Goal: Task Accomplishment & Management: Use online tool/utility

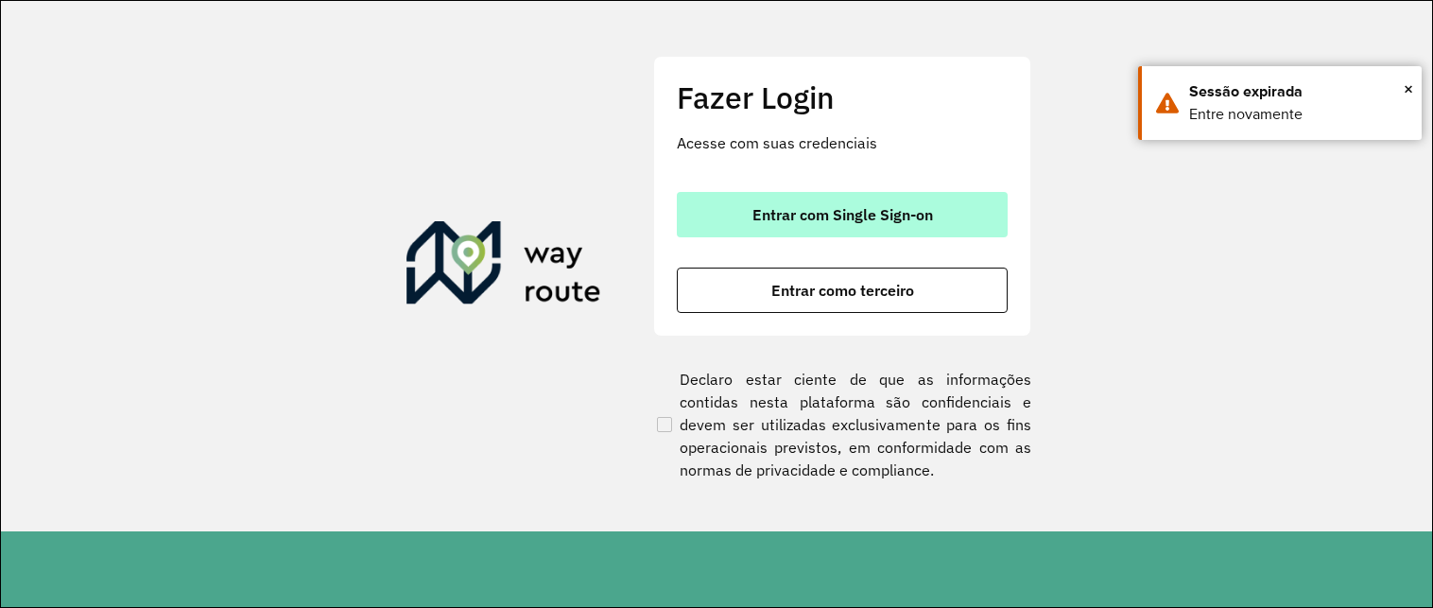
click at [851, 228] on button "Entrar com Single Sign-on" at bounding box center [842, 214] width 331 height 45
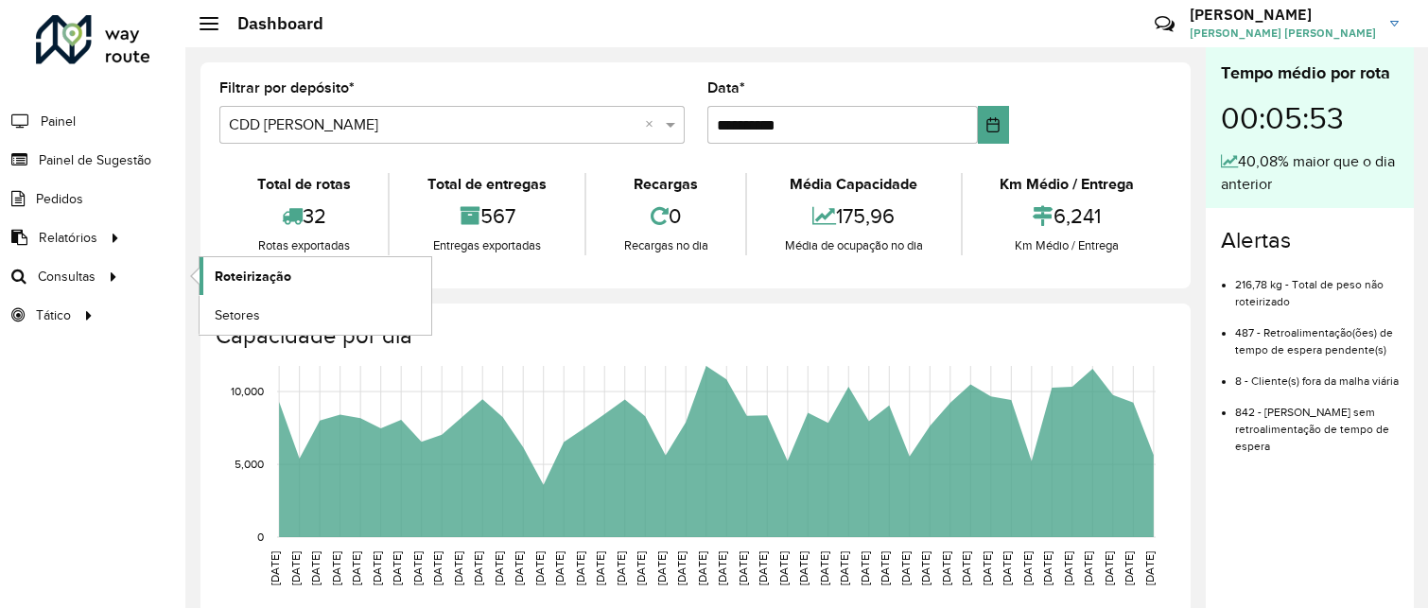
click at [219, 282] on span "Roteirização" at bounding box center [253, 277] width 77 height 20
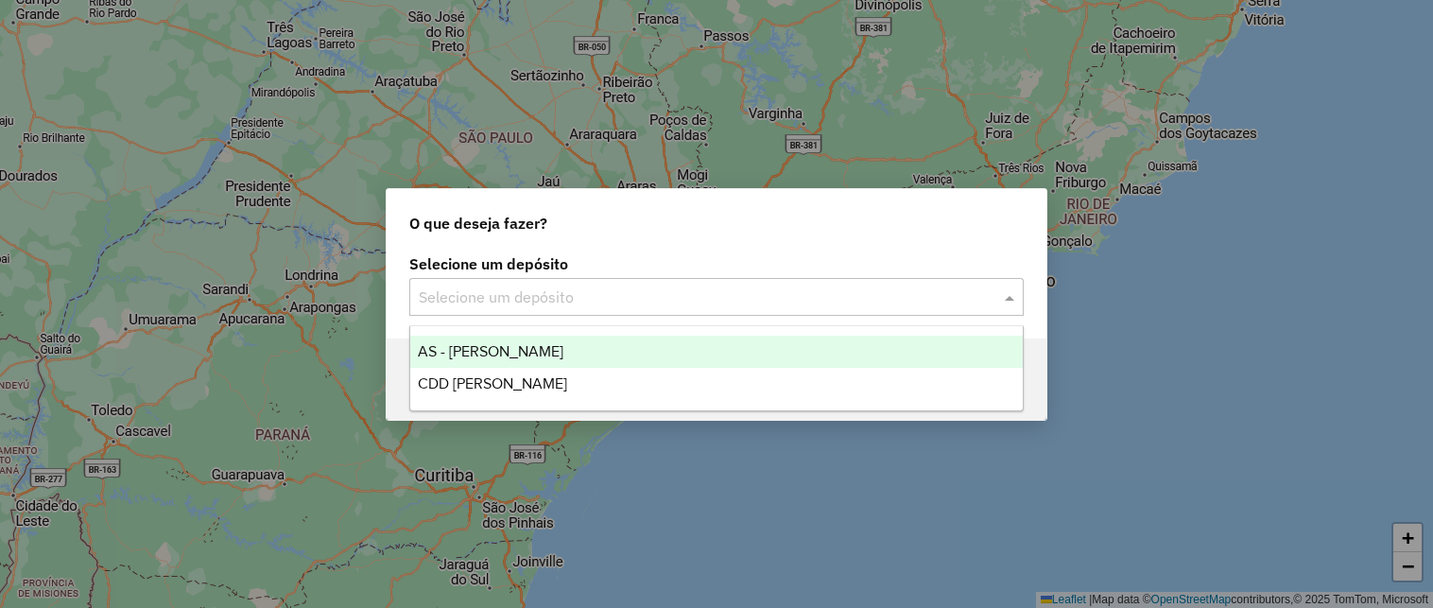
click at [456, 304] on input "text" at bounding box center [698, 298] width 558 height 23
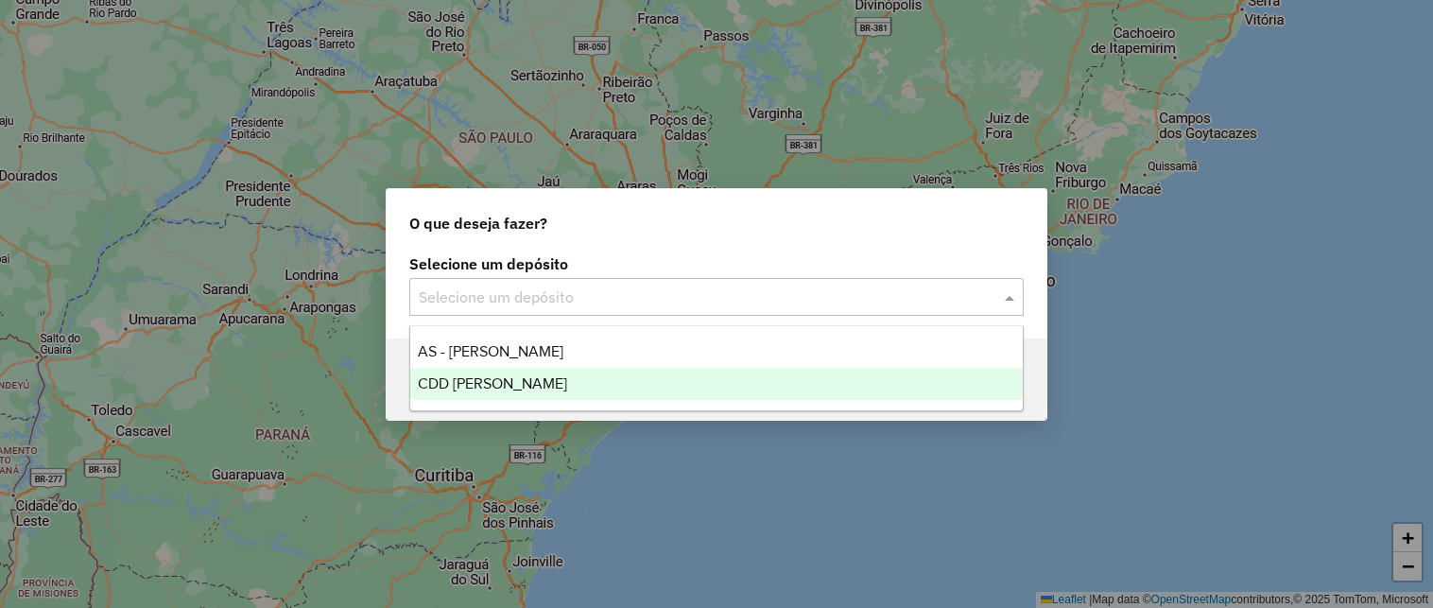
click at [461, 384] on span "CDD [PERSON_NAME]" at bounding box center [492, 383] width 149 height 16
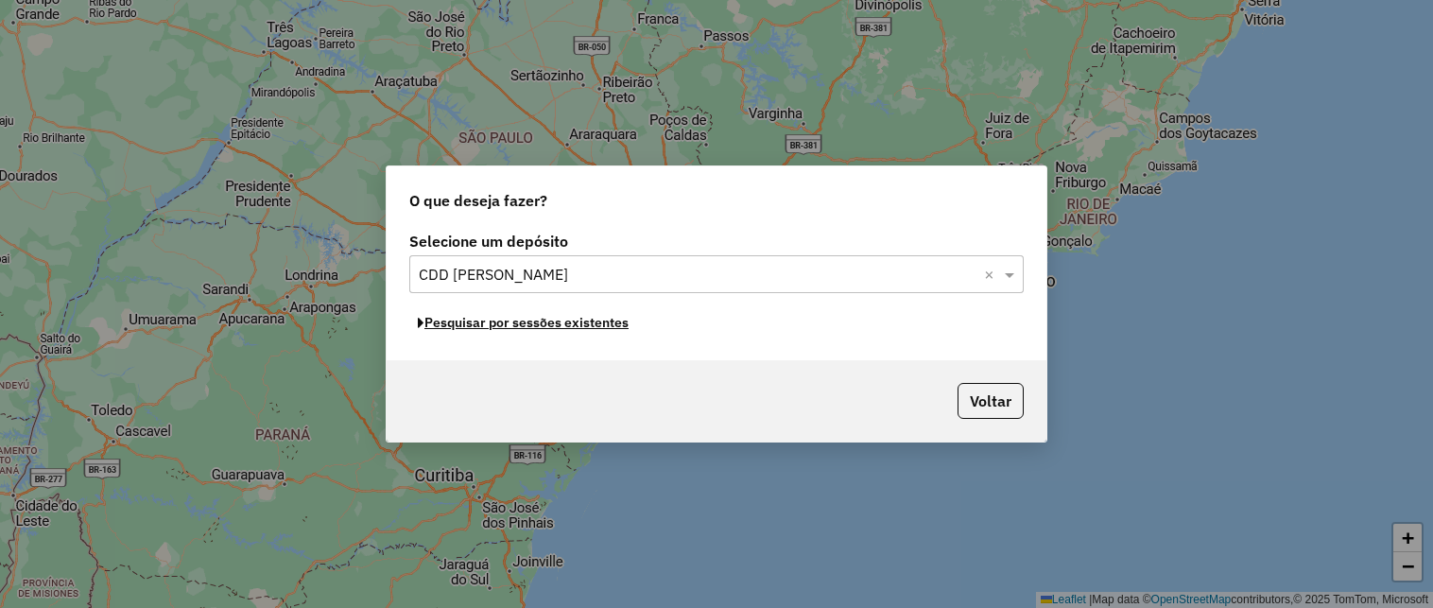
click at [524, 332] on button "Pesquisar por sessões existentes" at bounding box center [523, 322] width 228 height 29
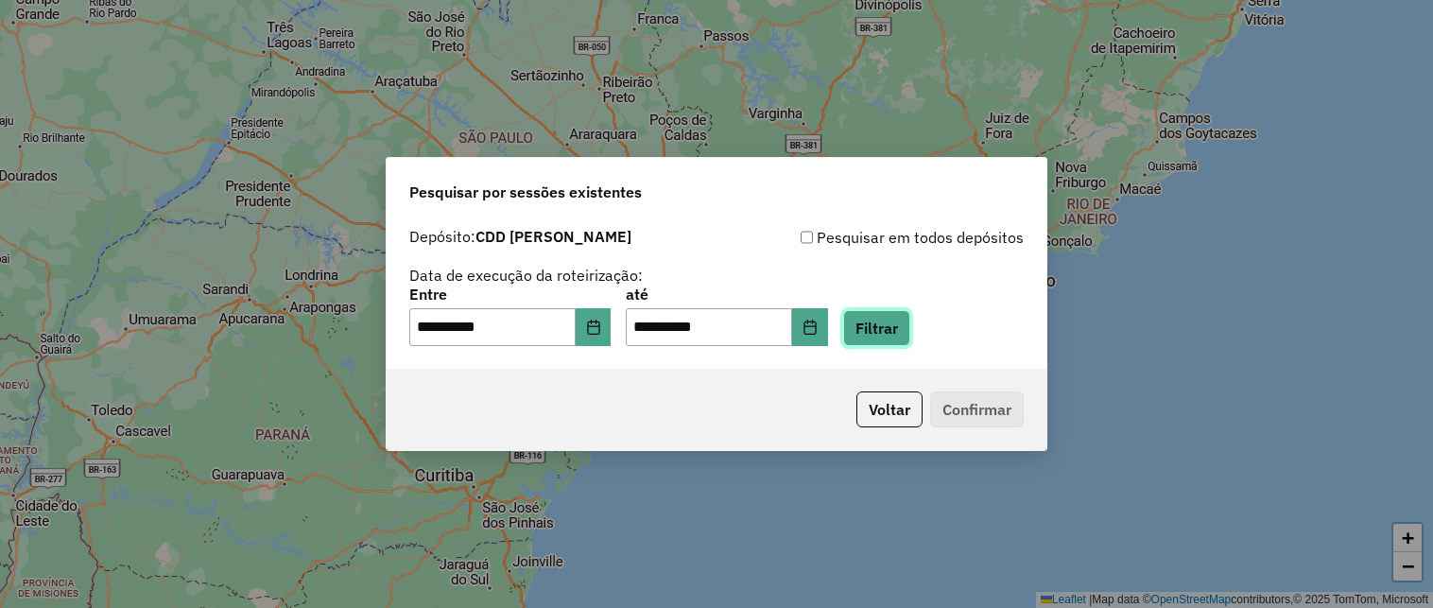
click at [911, 336] on button "Filtrar" at bounding box center [876, 328] width 67 height 36
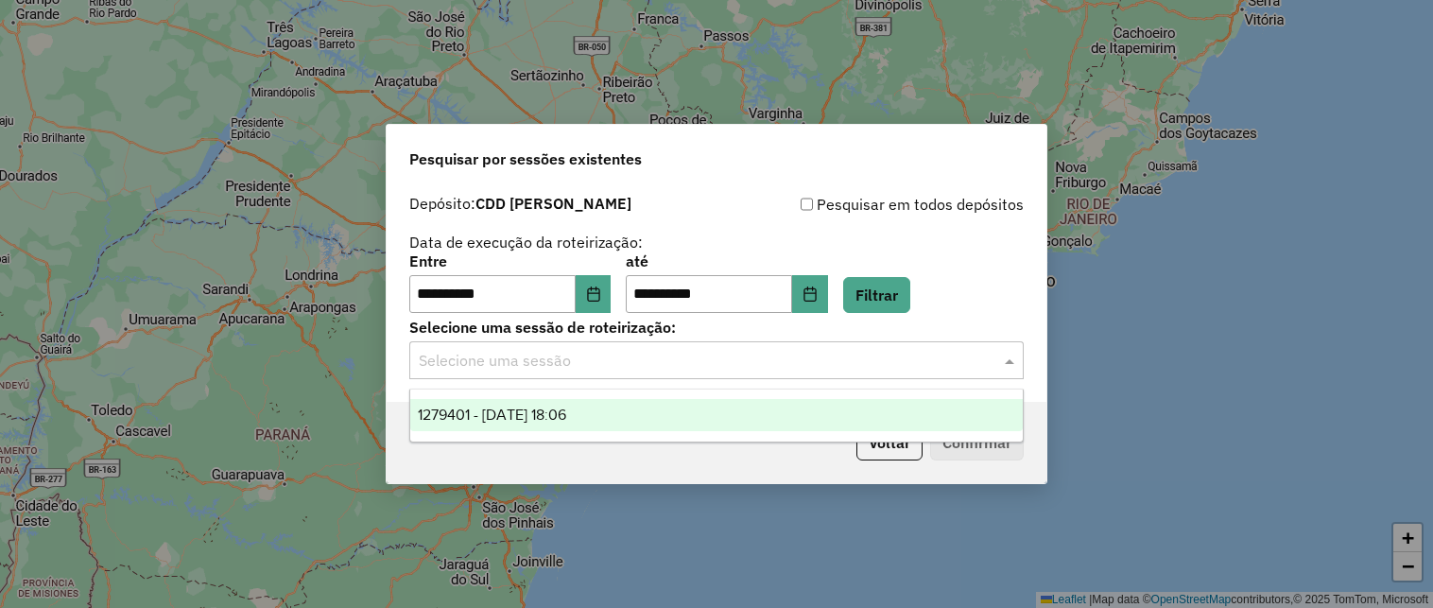
click at [893, 364] on input "text" at bounding box center [698, 361] width 558 height 23
click at [720, 408] on div "1279401 - 20/09/2025 18:06" at bounding box center [716, 415] width 613 height 32
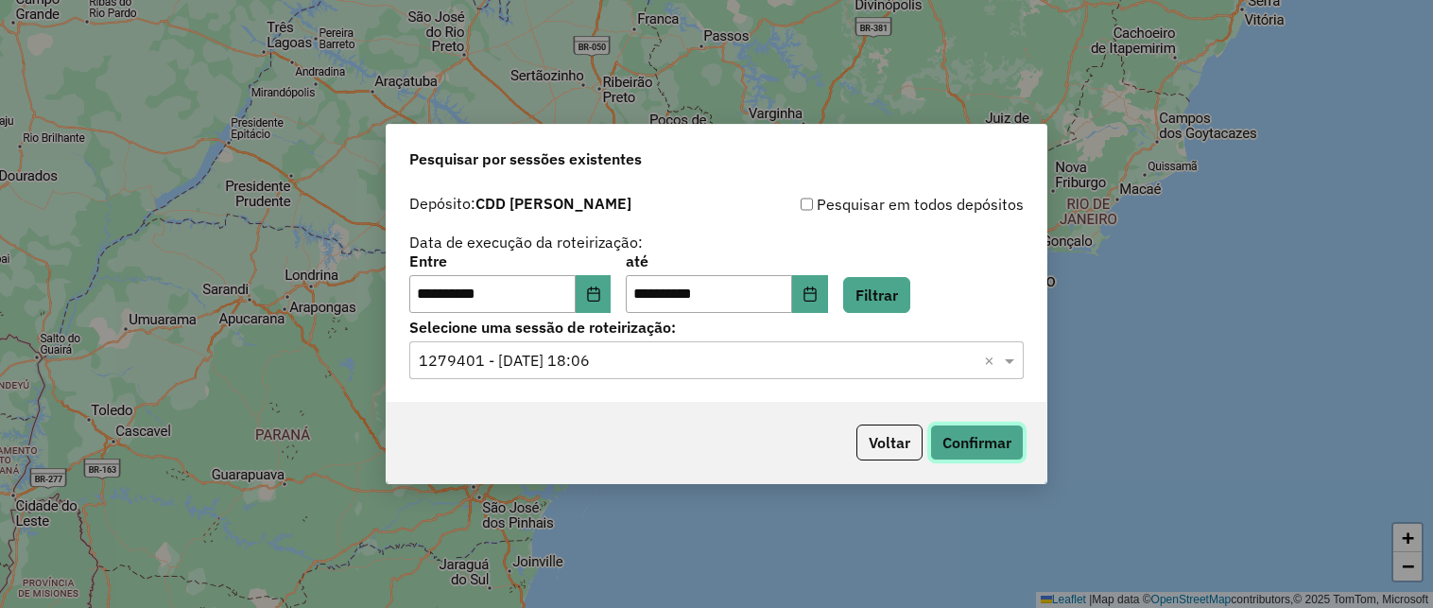
click at [981, 452] on button "Confirmar" at bounding box center [977, 443] width 94 height 36
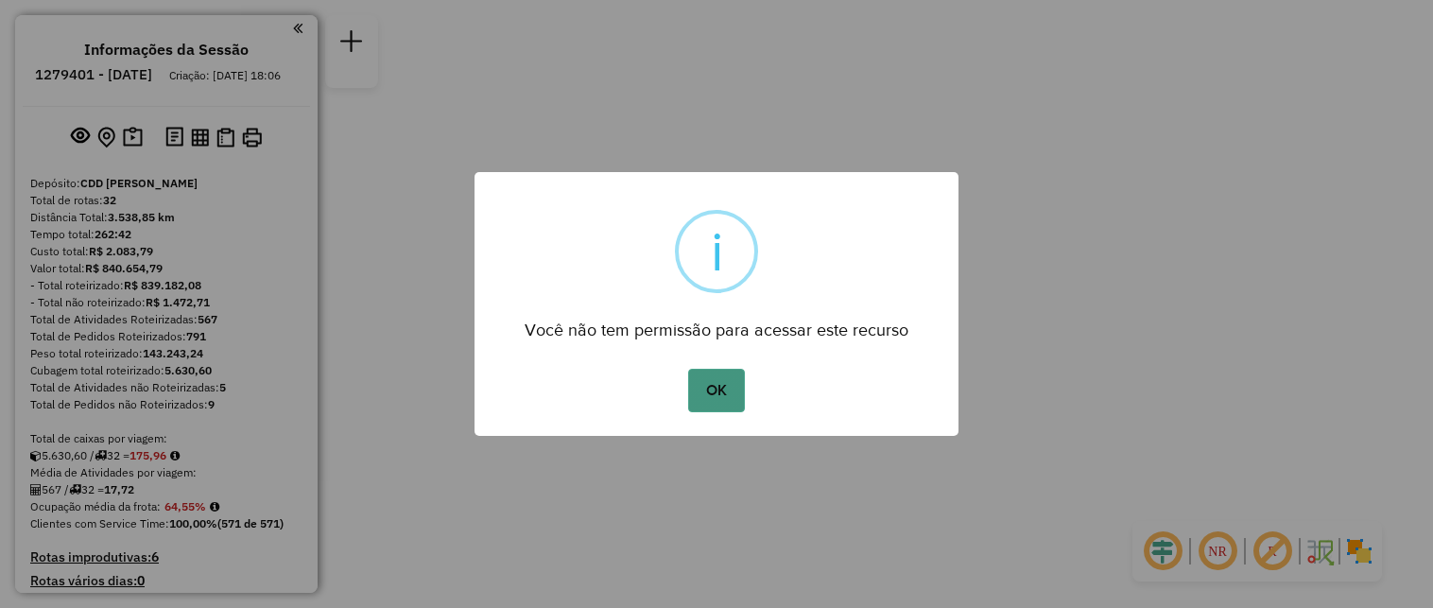
click at [711, 385] on button "OK" at bounding box center [716, 390] width 56 height 43
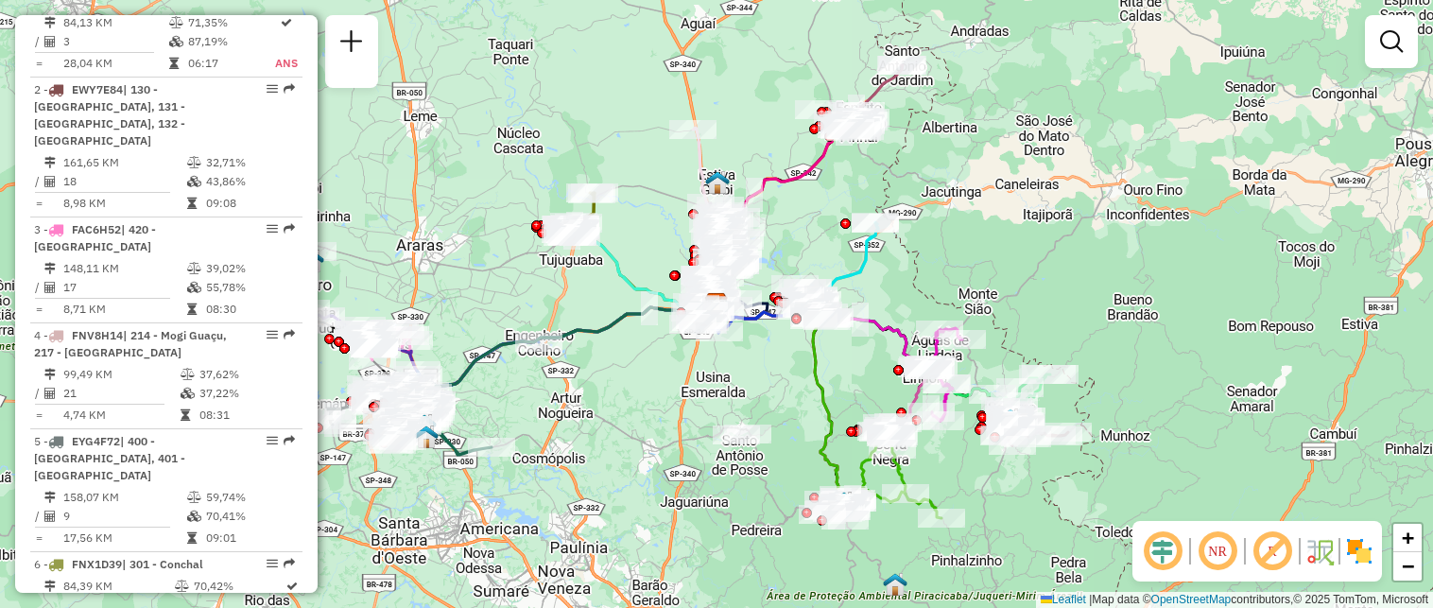
scroll to position [1663, 0]
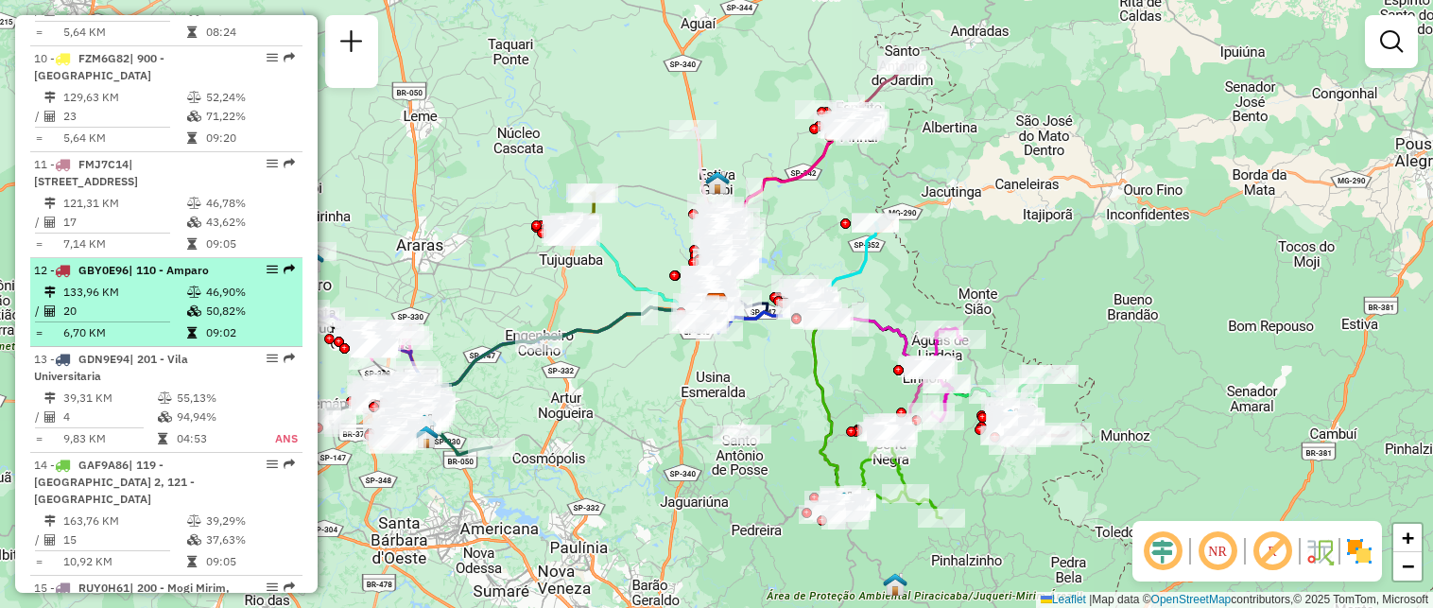
click at [174, 302] on td "133,96 KM" at bounding box center [124, 292] width 124 height 19
select select "**********"
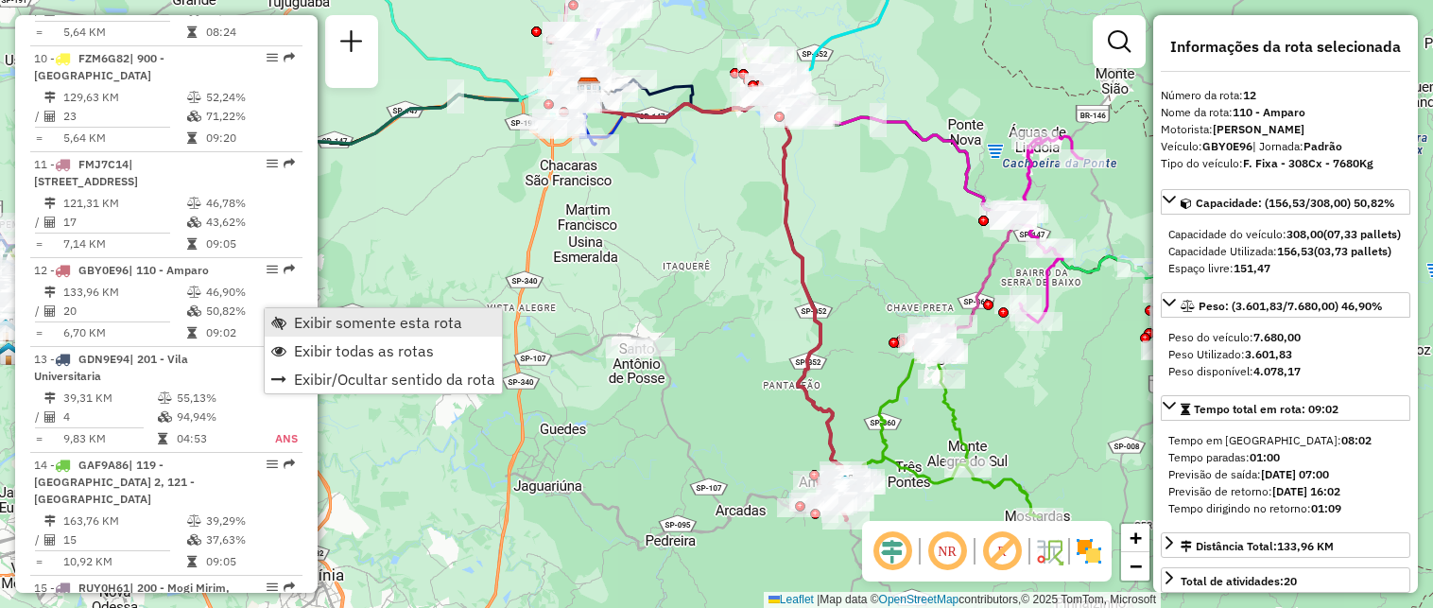
click at [281, 320] on span "Exibir somente esta rota" at bounding box center [278, 322] width 15 height 15
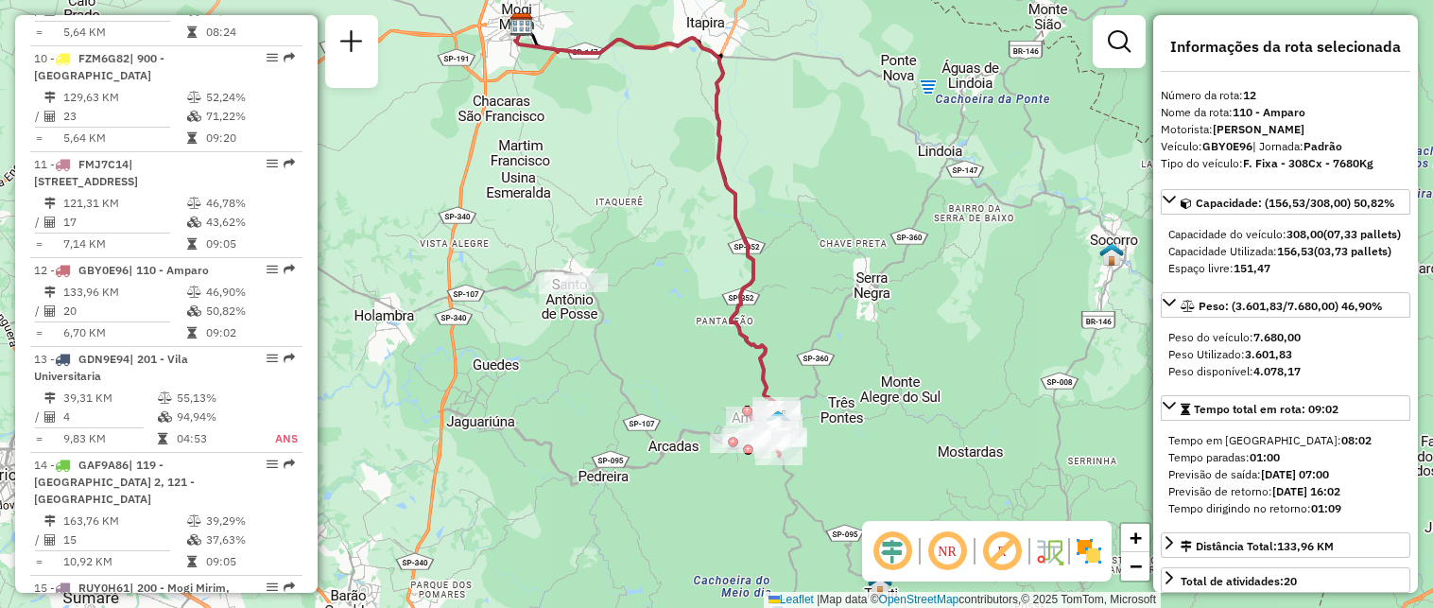
drag, startPoint x: 798, startPoint y: 318, endPoint x: 719, endPoint y: 240, distance: 111.0
click at [719, 240] on div "Janela de atendimento Grade de atendimento Capacidade Transportadoras Veículos …" at bounding box center [716, 304] width 1433 height 608
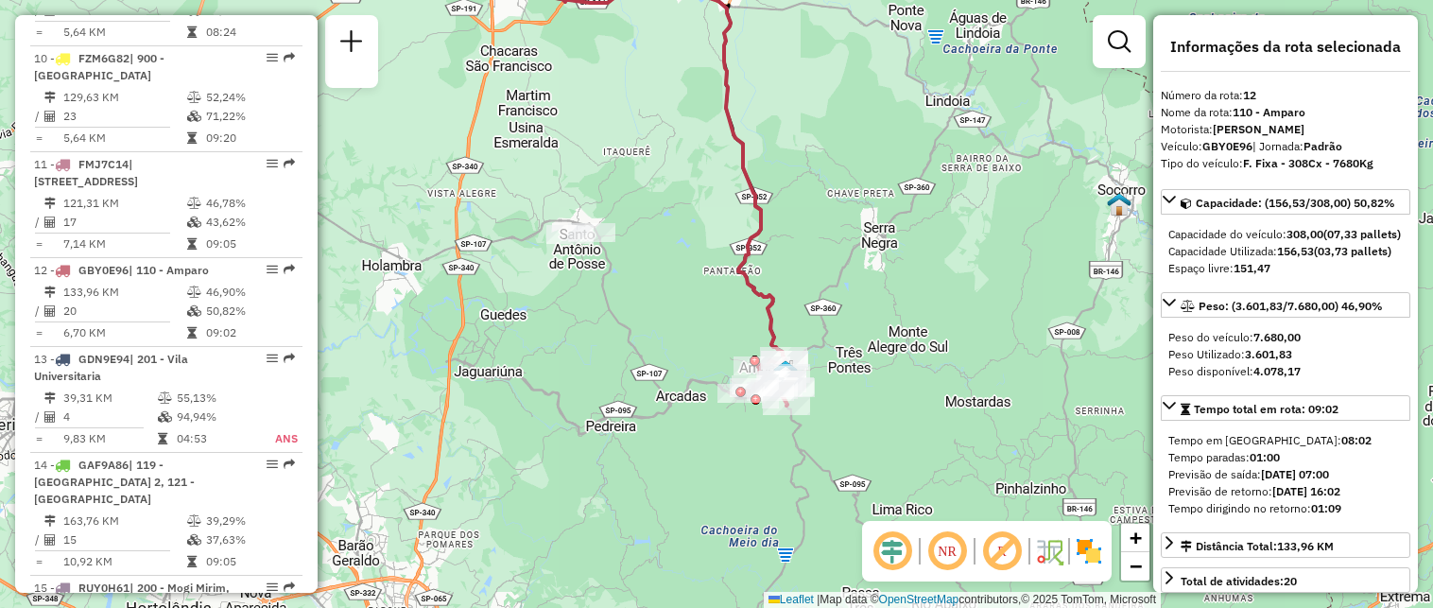
drag, startPoint x: 905, startPoint y: 394, endPoint x: 927, endPoint y: 356, distance: 44.5
click at [927, 356] on div "Janela de atendimento Grade de atendimento Capacidade Transportadoras Veículos …" at bounding box center [716, 304] width 1433 height 608
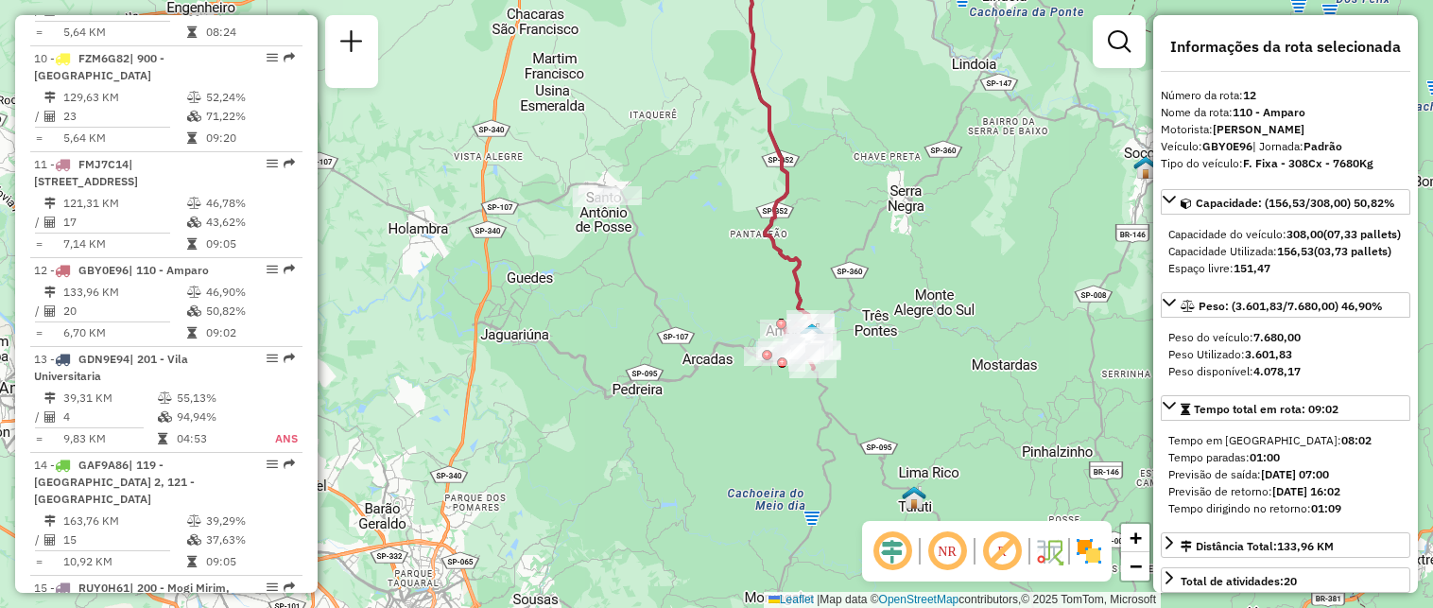
drag, startPoint x: 851, startPoint y: 352, endPoint x: 876, endPoint y: 317, distance: 42.8
click at [876, 317] on div "Janela de atendimento Grade de atendimento Capacidade Transportadoras Veículos …" at bounding box center [716, 304] width 1433 height 608
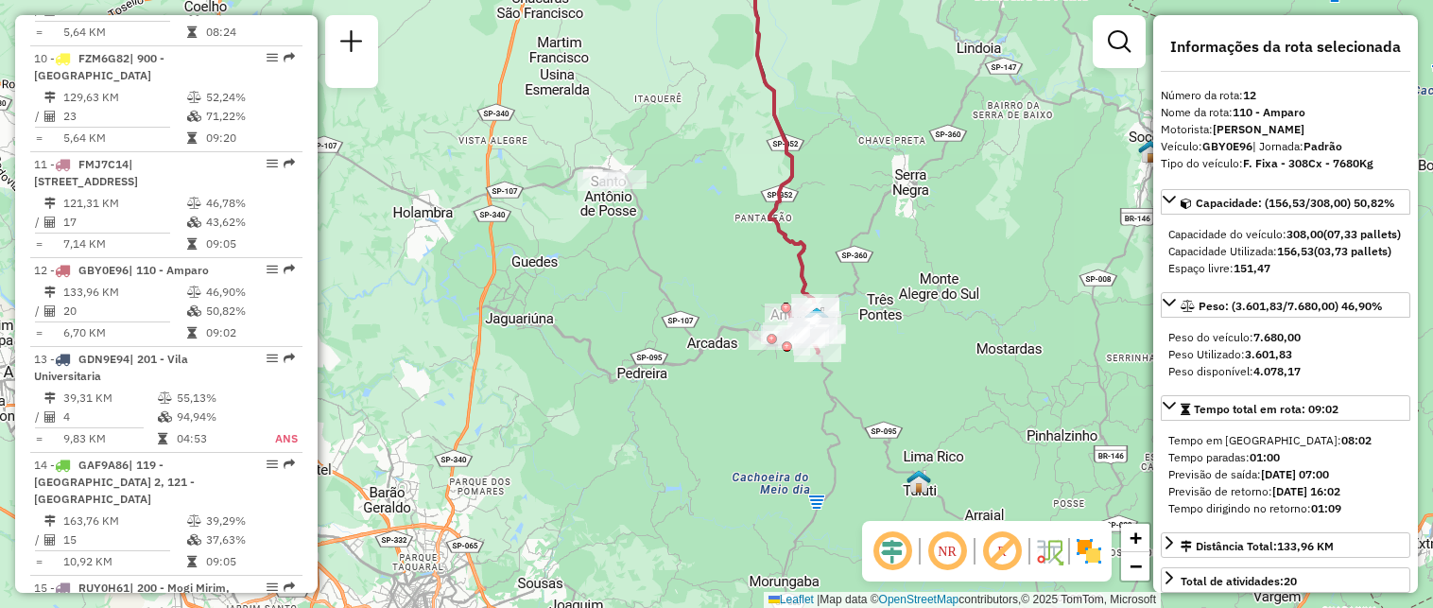
drag, startPoint x: 876, startPoint y: 317, endPoint x: 880, endPoint y: 301, distance: 16.8
click at [880, 301] on div "Janela de atendimento Grade de atendimento Capacidade Transportadoras Veículos …" at bounding box center [716, 304] width 1433 height 608
